Goal: Task Accomplishment & Management: Complete application form

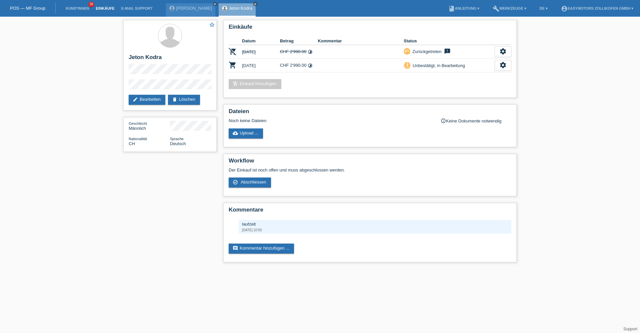
click at [103, 9] on link "Einkäufe" at bounding box center [104, 8] width 25 height 4
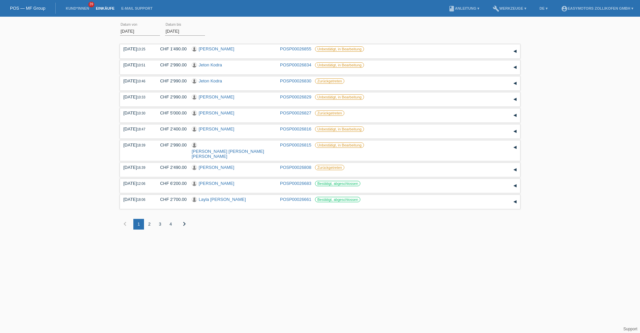
click at [69, 5] on li "Kund*innen 39" at bounding box center [77, 8] width 30 height 17
click at [71, 8] on link "Kund*innen" at bounding box center [77, 8] width 30 height 4
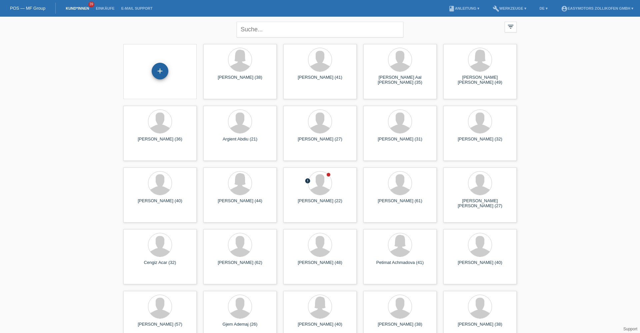
click at [153, 67] on div "+" at bounding box center [160, 70] width 16 height 11
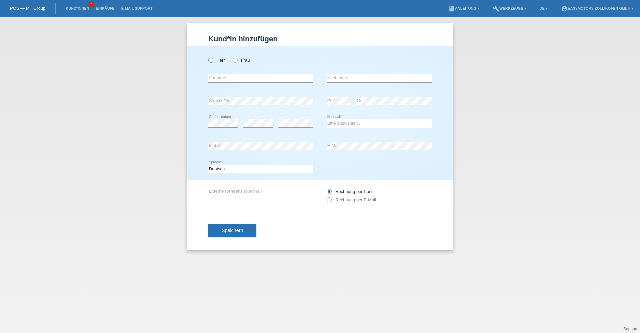
click at [224, 60] on label "Herr" at bounding box center [216, 60] width 17 height 5
click at [213, 60] on input "Herr" at bounding box center [210, 60] width 4 height 4
radio input "true"
click at [102, 6] on li "Einkäufe" at bounding box center [104, 8] width 25 height 17
click at [104, 11] on li "Einkäufe" at bounding box center [104, 8] width 25 height 17
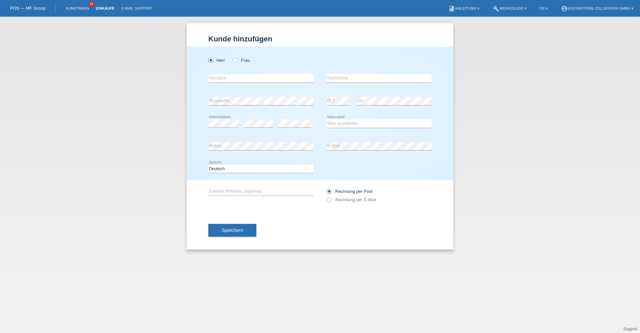
click at [105, 9] on link "Einkäufe" at bounding box center [104, 8] width 25 height 4
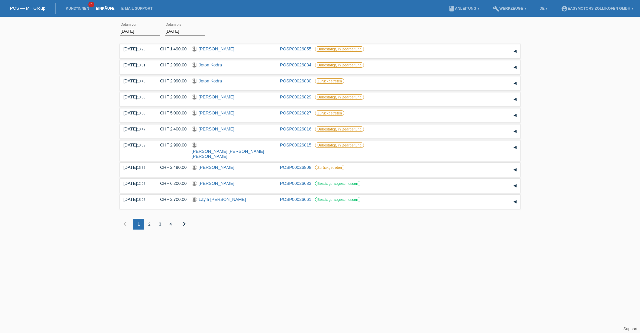
click at [81, 12] on li "Kund*innen 39" at bounding box center [77, 8] width 30 height 17
click at [82, 10] on li "Kund*innen 39" at bounding box center [77, 8] width 30 height 17
click at [84, 8] on link "Kund*innen" at bounding box center [77, 8] width 30 height 4
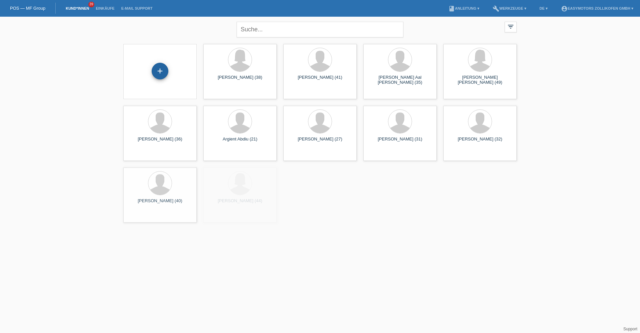
click at [161, 74] on div "+" at bounding box center [160, 71] width 17 height 17
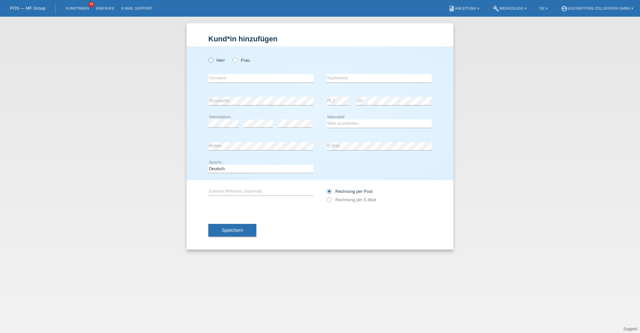
click at [216, 59] on label "Herr" at bounding box center [216, 60] width 17 height 5
click at [213, 59] on input "Herr" at bounding box center [210, 60] width 4 height 4
radio input "true"
click at [258, 81] on input "text" at bounding box center [260, 78] width 105 height 8
type input "[PERSON_NAME]"
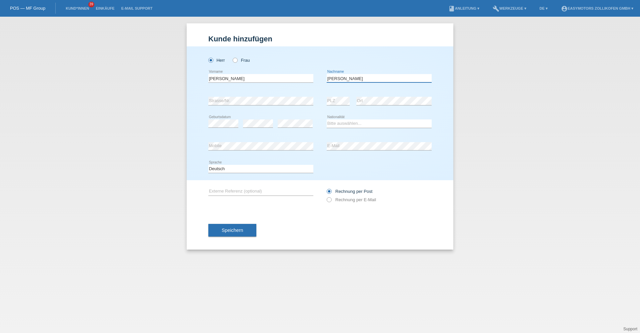
type input "[PERSON_NAME]"
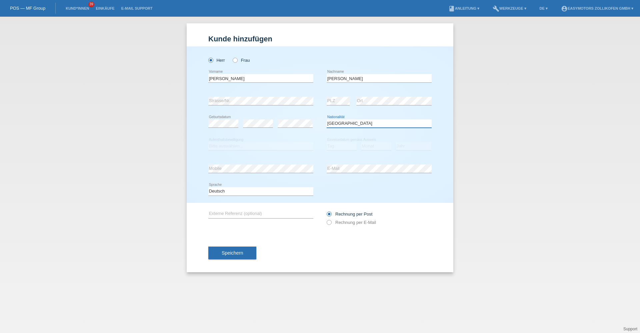
select select "BR"
drag, startPoint x: 222, startPoint y: 145, endPoint x: 219, endPoint y: 149, distance: 5.5
click at [222, 145] on select "Bitte auswählen... C B B - Flüchtlingsstatus Andere" at bounding box center [260, 146] width 105 height 8
select select "B"
click at [208, 142] on select "Bitte auswählen... C B B - Flüchtlingsstatus Andere" at bounding box center [260, 146] width 105 height 8
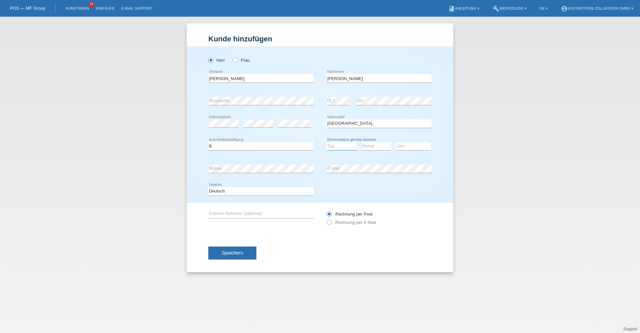
click at [344, 148] on select "Tag 01 02 03 04 05 06 07 08 09 10 11" at bounding box center [342, 146] width 30 height 8
select select "19"
click at [327, 142] on select "Tag 01 02 03 04 05 06 07 08 09 10 11" at bounding box center [342, 146] width 30 height 8
select select "01"
select select "2018"
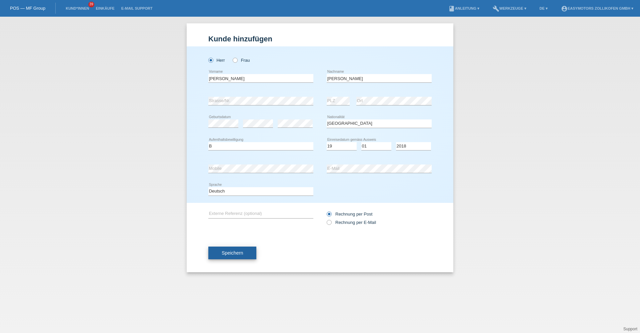
click at [225, 253] on span "Speichern" at bounding box center [232, 252] width 21 height 5
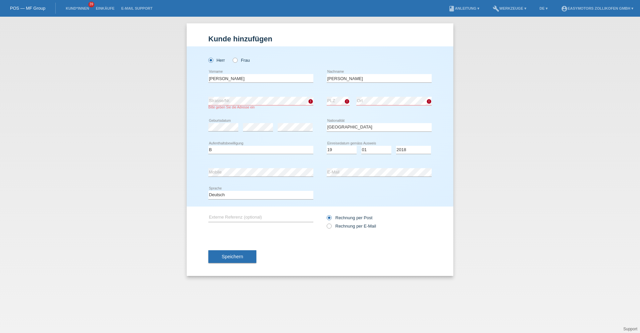
click at [285, 236] on div "error Externe Referenz (optional) Rechnung per Post Rechnung per E-Mail" at bounding box center [319, 221] width 223 height 31
click at [227, 254] on span "Speichern" at bounding box center [232, 256] width 21 height 5
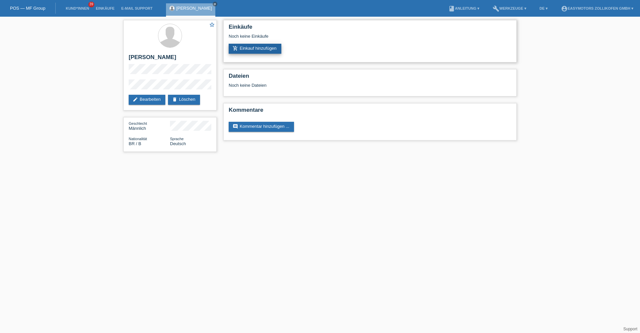
click at [247, 49] on link "add_shopping_cart Einkauf hinzufügen" at bounding box center [255, 49] width 53 height 10
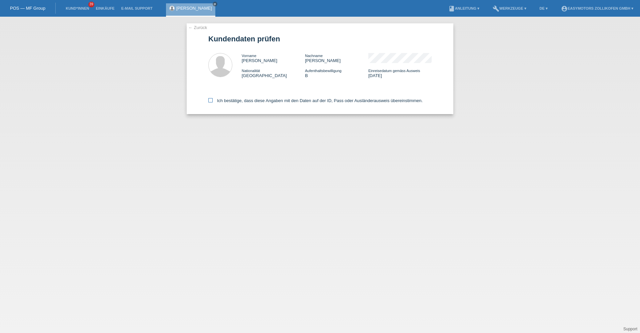
click at [219, 99] on label "Ich bestätige, dass diese Angaben mit den Daten auf der ID, Pass oder Ausländer…" at bounding box center [315, 100] width 214 height 5
click at [213, 99] on input "Ich bestätige, dass diese Angaben mit den Daten auf der ID, Pass oder Ausländer…" at bounding box center [210, 100] width 4 height 4
checkbox input "true"
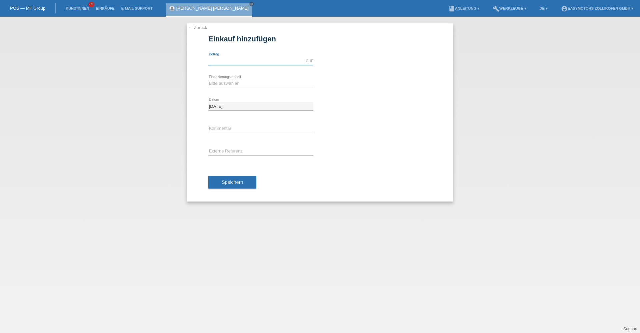
click at [224, 61] on input "text" at bounding box center [260, 61] width 105 height 8
type input "5790.00"
click at [217, 85] on select "Bitte auswählen Fixe Raten Kauf auf Rechnung mit Teilzahlungsoption" at bounding box center [260, 83] width 105 height 8
select select "67"
click at [208, 79] on select "Bitte auswählen Fixe Raten Kauf auf Rechnung mit Teilzahlungsoption" at bounding box center [260, 83] width 105 height 8
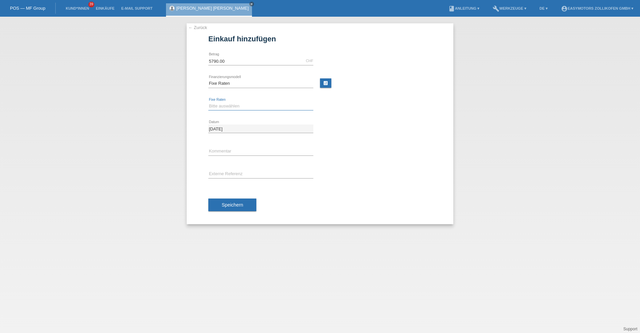
click at [229, 109] on select "Bitte auswählen 12 Raten 24 Raten 36 Raten 48 Raten" at bounding box center [260, 106] width 105 height 8
select select "136"
click at [208, 102] on select "Bitte auswählen 12 Raten 24 Raten 36 Raten 48 Raten" at bounding box center [260, 106] width 105 height 8
click at [225, 203] on span "Speichern" at bounding box center [232, 204] width 21 height 5
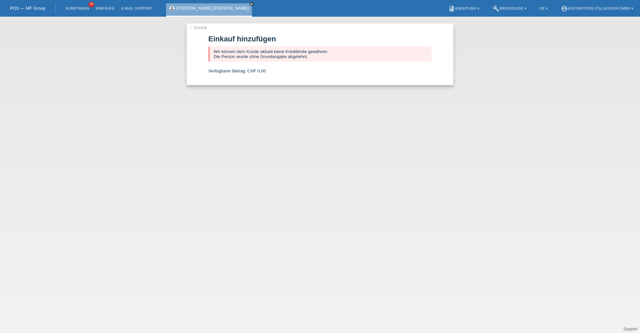
click at [210, 7] on link "[PERSON_NAME] [PERSON_NAME]" at bounding box center [212, 8] width 72 height 5
